Goal: Task Accomplishment & Management: Manage account settings

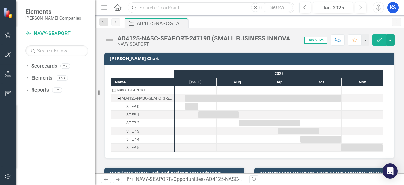
click at [156, 10] on input "text" at bounding box center [211, 7] width 167 height 11
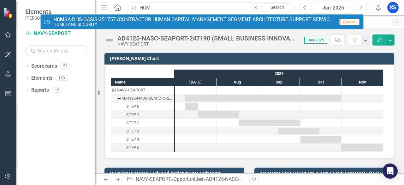
type input "HCM"
click at [68, 16] on link "Opportunity HCM SA-DHS-OASIS-251757 (CONTRACTOR HUMAN CAPITAL MANAGEMENT SEGMEN…" at bounding box center [202, 22] width 323 height 15
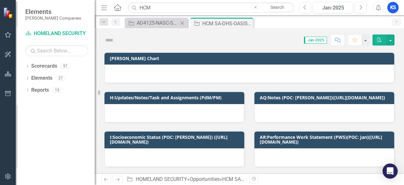
click at [183, 23] on icon "Close" at bounding box center [182, 23] width 6 height 5
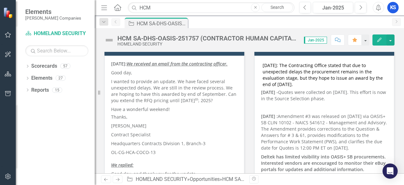
scroll to position [32, 0]
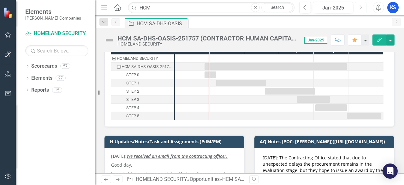
click at [362, 11] on button "Next" at bounding box center [361, 7] width 12 height 11
click at [363, 11] on button "Next" at bounding box center [361, 7] width 12 height 11
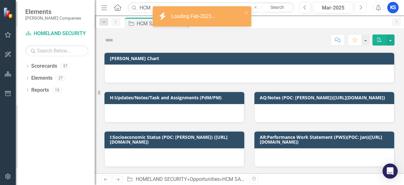
click at [363, 12] on button "Next" at bounding box center [361, 7] width 12 height 11
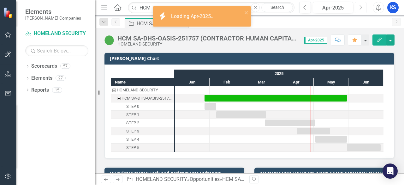
click at [361, 8] on icon "Next" at bounding box center [360, 8] width 3 height 6
click at [361, 10] on icon "Next" at bounding box center [360, 8] width 3 height 6
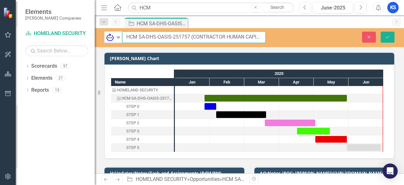
drag, startPoint x: 189, startPoint y: 38, endPoint x: 126, endPoint y: 38, distance: 62.9
click at [126, 38] on input "HCM SA-DHS-OASIS-251757 (CONTRACTOR HUMAN CAPITAL MANAGEMENT SEGMENT ARCHITECTU…" at bounding box center [194, 37] width 144 height 12
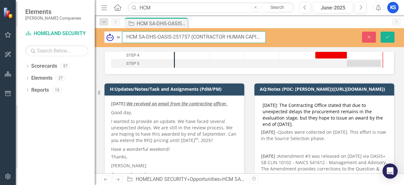
scroll to position [126, 0]
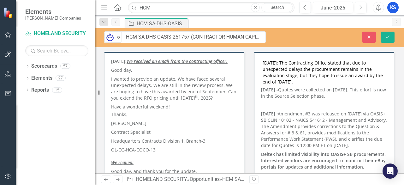
drag, startPoint x: 111, startPoint y: 59, endPoint x: 138, endPoint y: 91, distance: 42.2
click at [138, 91] on p "I wanted to provide an update. We have faced several unexpected delays. We are …" at bounding box center [174, 89] width 127 height 28
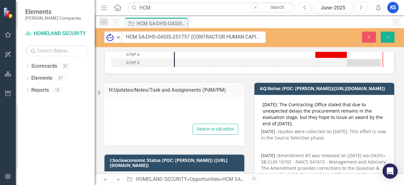
scroll to position [95, 0]
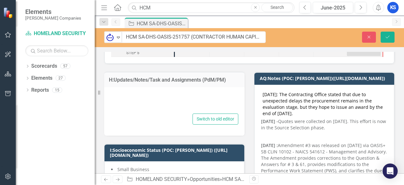
type textarea "<p><strong>[DATE]: <span style="text-decoration: underline;"><em>We received an…"
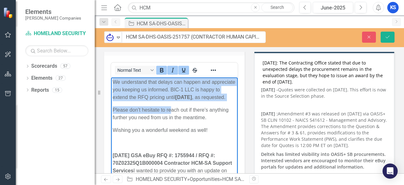
scroll to position [190, 0]
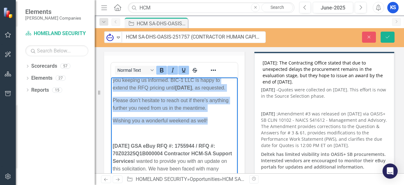
drag, startPoint x: 142, startPoint y: 83, endPoint x: 211, endPoint y: 127, distance: 82.4
click at [211, 127] on body "[DATE]: We received an email from the contracting officer. Good day, I wanted t…" at bounding box center [174, 97] width 127 height 418
copy body "We received an email from the contracting officer. Good day, I wanted to provid…"
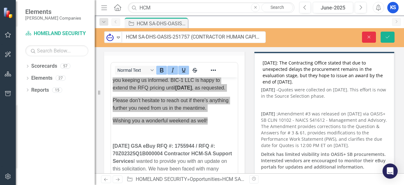
drag, startPoint x: 369, startPoint y: 36, endPoint x: 247, endPoint y: 139, distance: 159.2
click at [369, 36] on icon "Close" at bounding box center [369, 37] width 6 height 4
